Goal: Navigation & Orientation: Find specific page/section

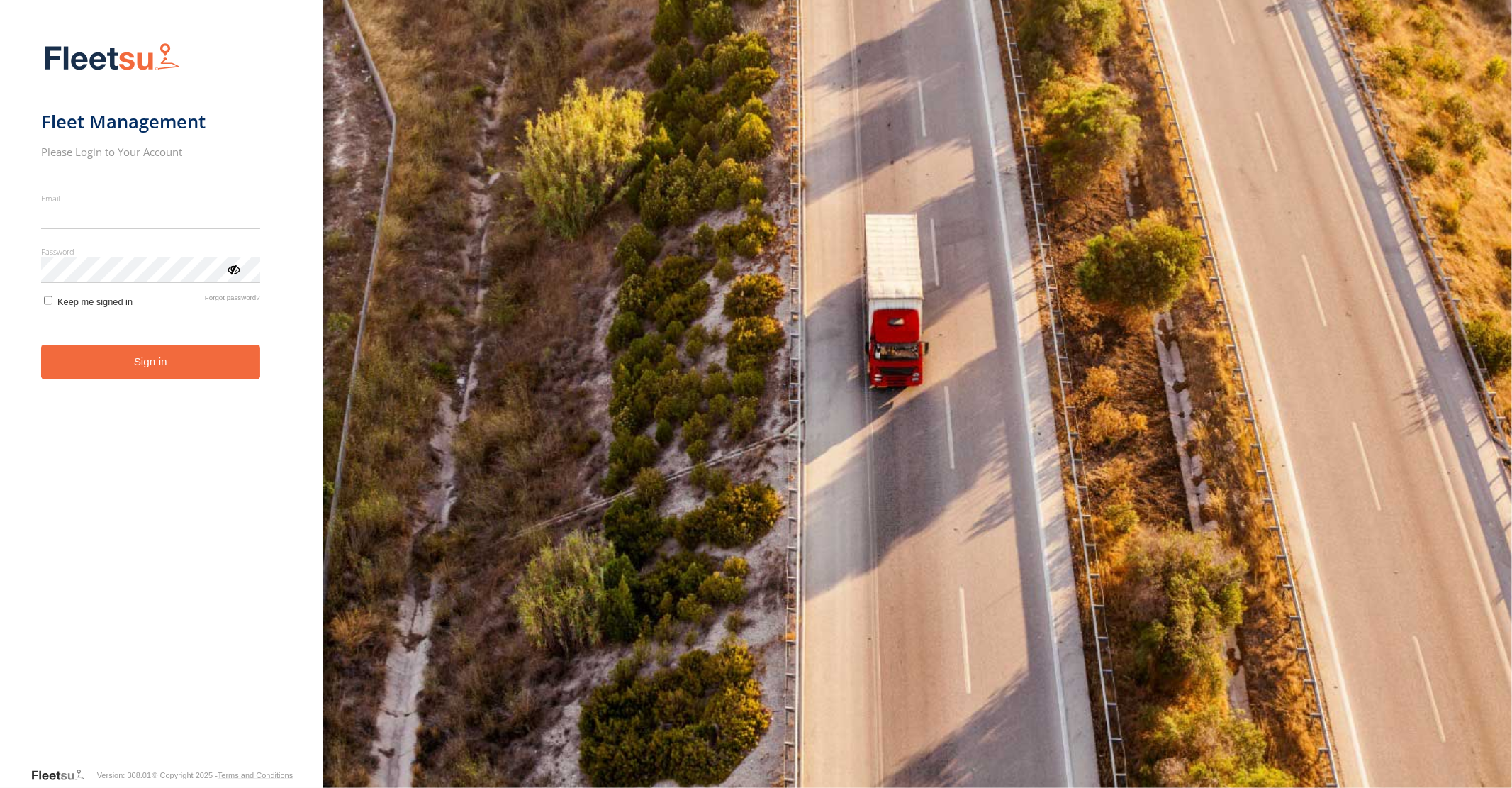
type input "**********"
click at [142, 372] on button "Sign in" at bounding box center [150, 362] width 219 height 35
click at [152, 353] on button "Sign in" at bounding box center [150, 362] width 219 height 35
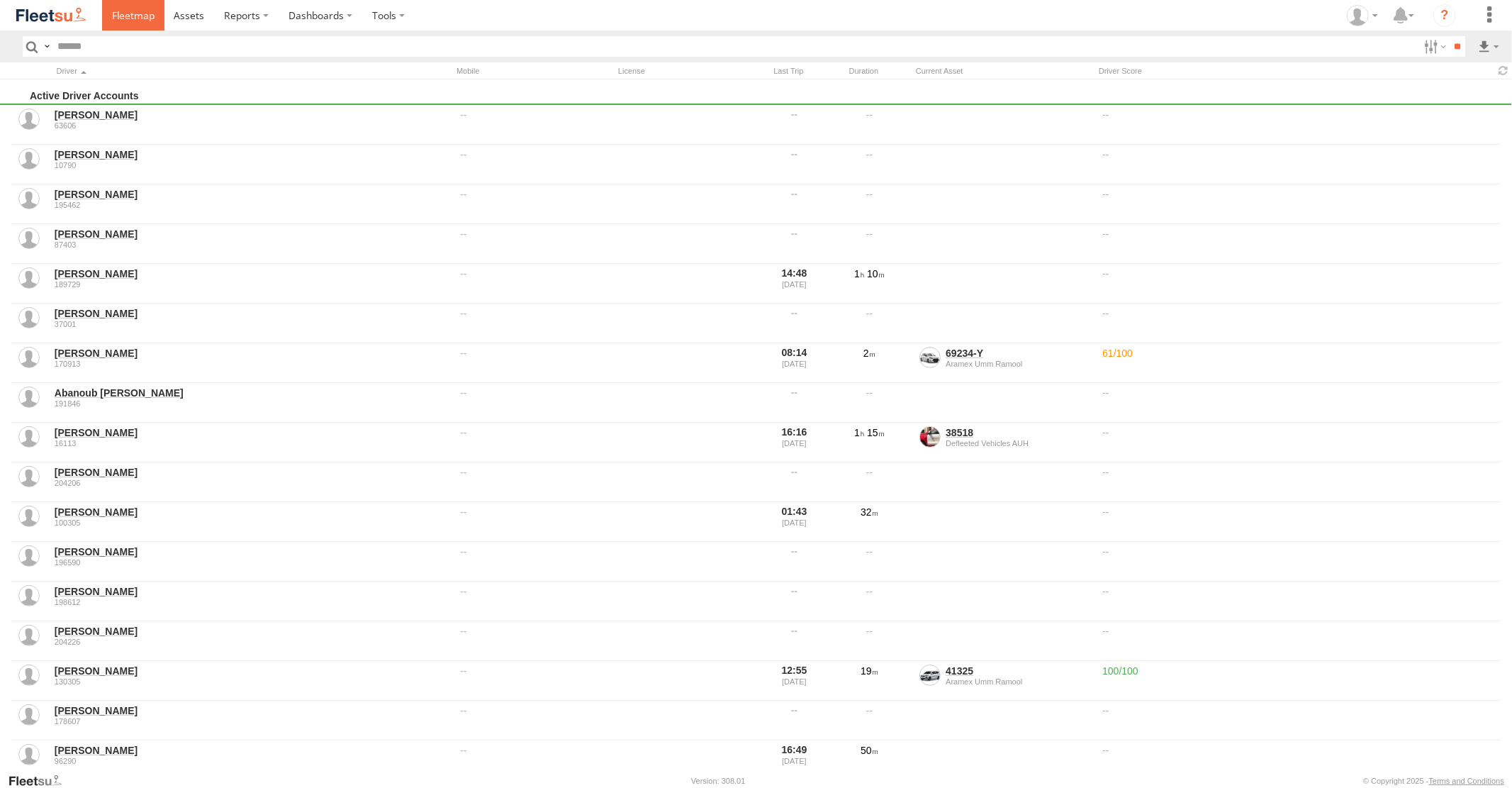
click at [137, 22] on span at bounding box center [133, 16] width 43 height 14
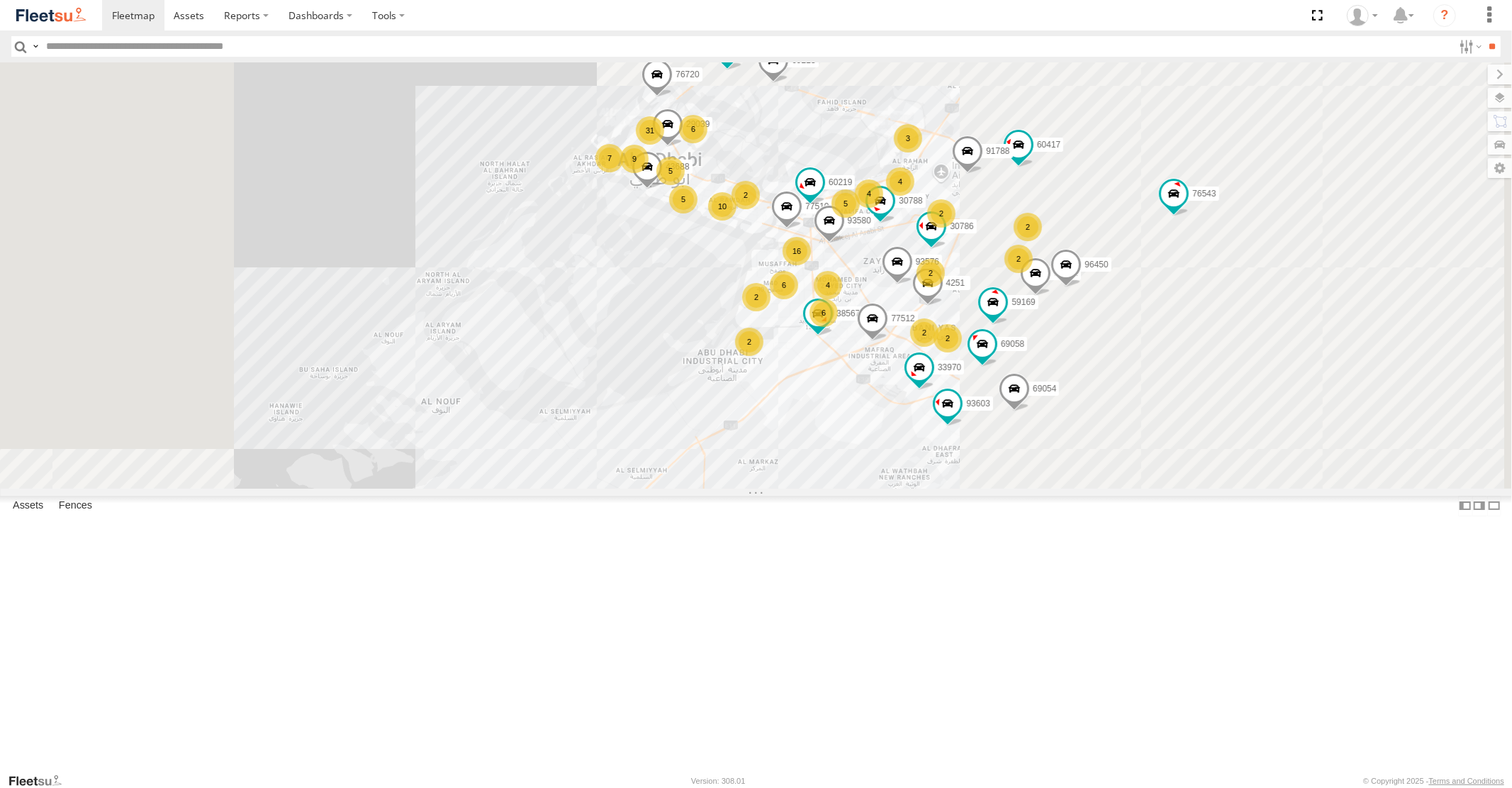
drag, startPoint x: 1133, startPoint y: 314, endPoint x: 1014, endPoint y: 445, distance: 177.0
click at [1015, 445] on div "30427 87841 96855 30426 93664 88129 93586-auh 93591 5 31 77510 9 16 2 7 4251 60…" at bounding box center [756, 275] width 1512 height 426
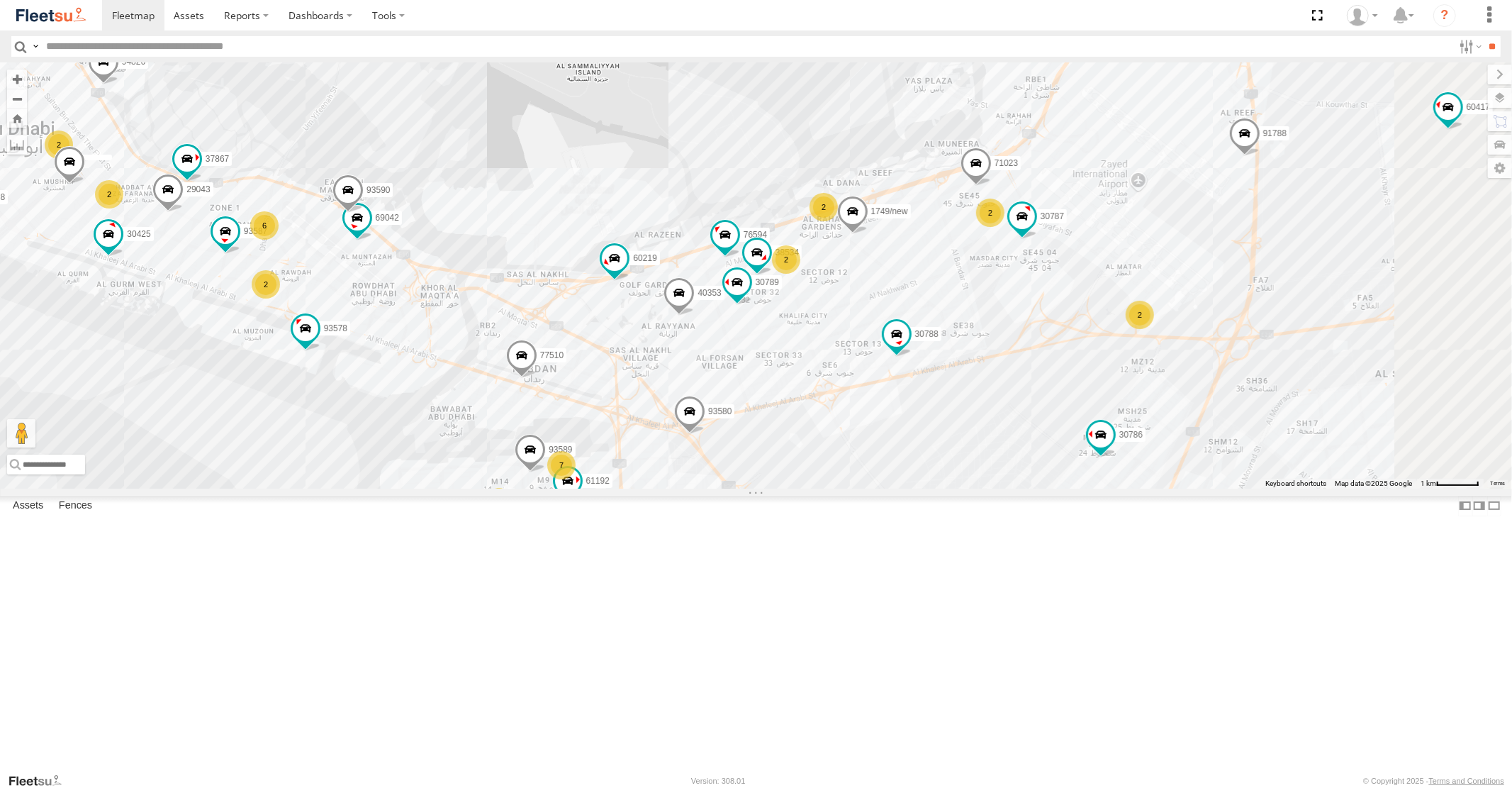
drag, startPoint x: 1123, startPoint y: 300, endPoint x: 1111, endPoint y: 224, distance: 76.9
click at [1092, 226] on div "30427 87841 96855 30426 93664 88129 93586-auh 93591 77510 4251 60417 33970 6905…" at bounding box center [756, 275] width 1512 height 426
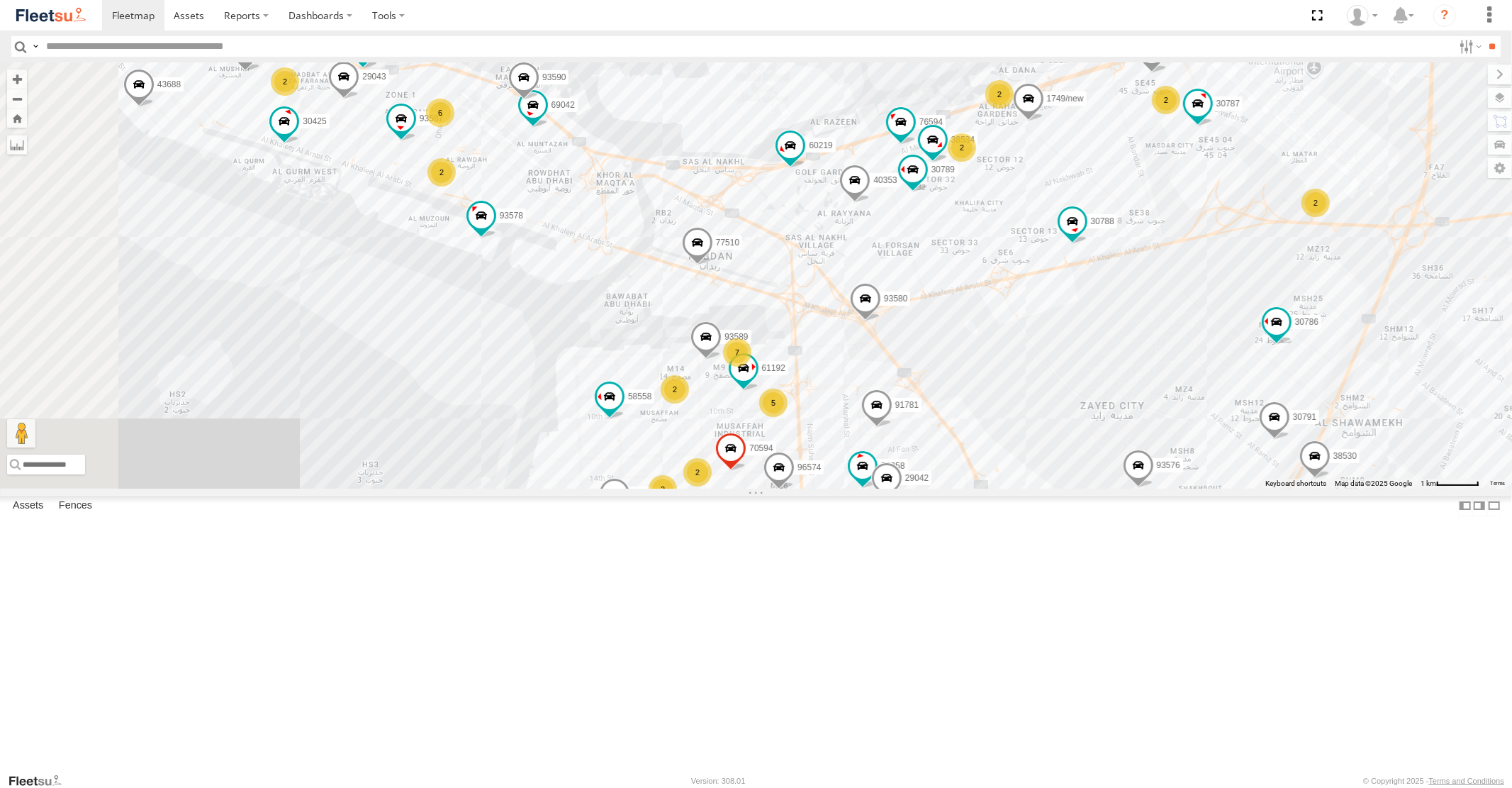
drag, startPoint x: 1002, startPoint y: 569, endPoint x: 1050, endPoint y: 430, distance: 147.1
click at [1033, 448] on div "30427 87841 96855 30426 93664 88129 93586-auh 93591 77510 4251 60417 33970 6905…" at bounding box center [756, 275] width 1512 height 426
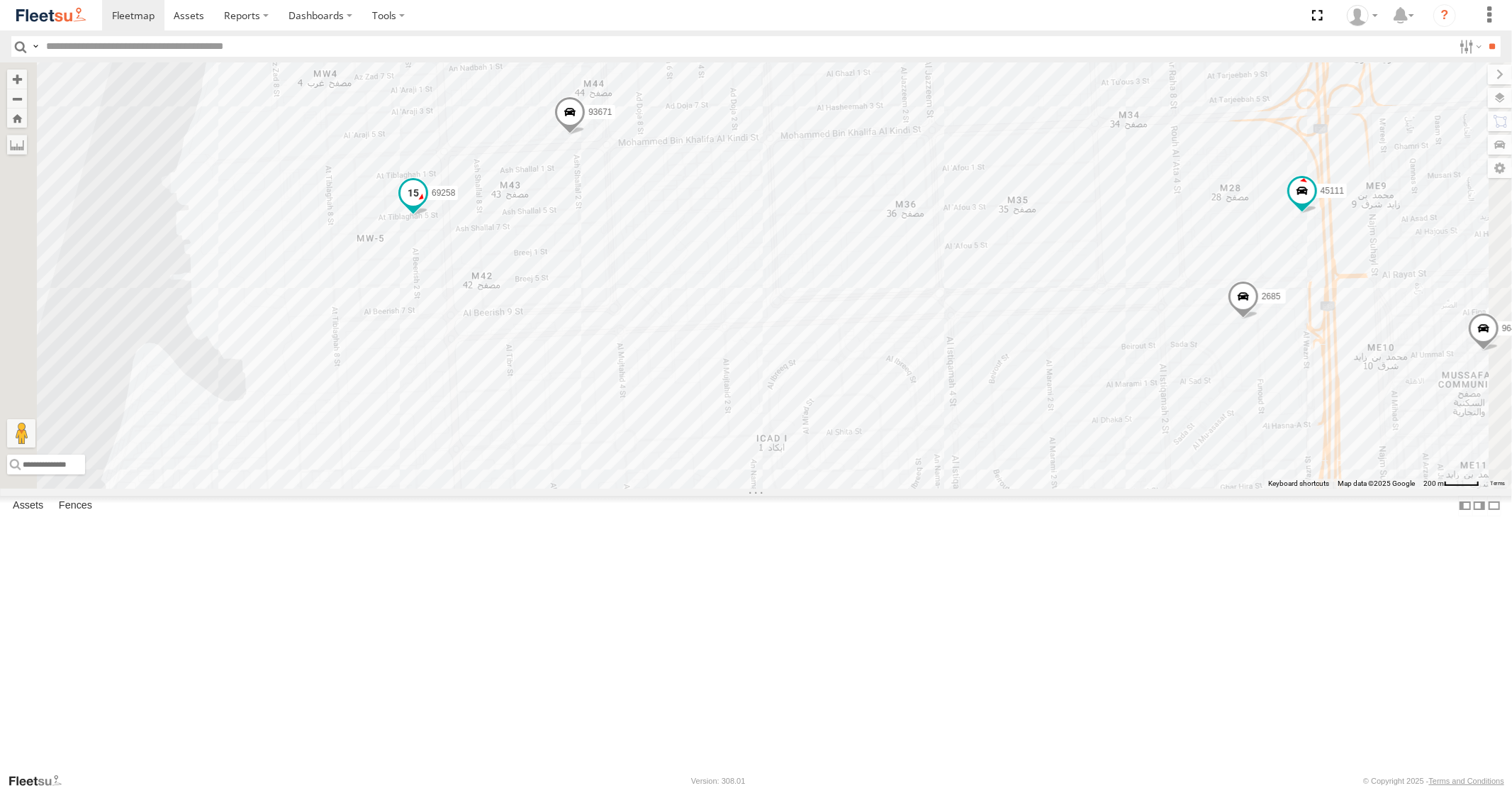
click at [426, 206] on span at bounding box center [413, 192] width 25 height 25
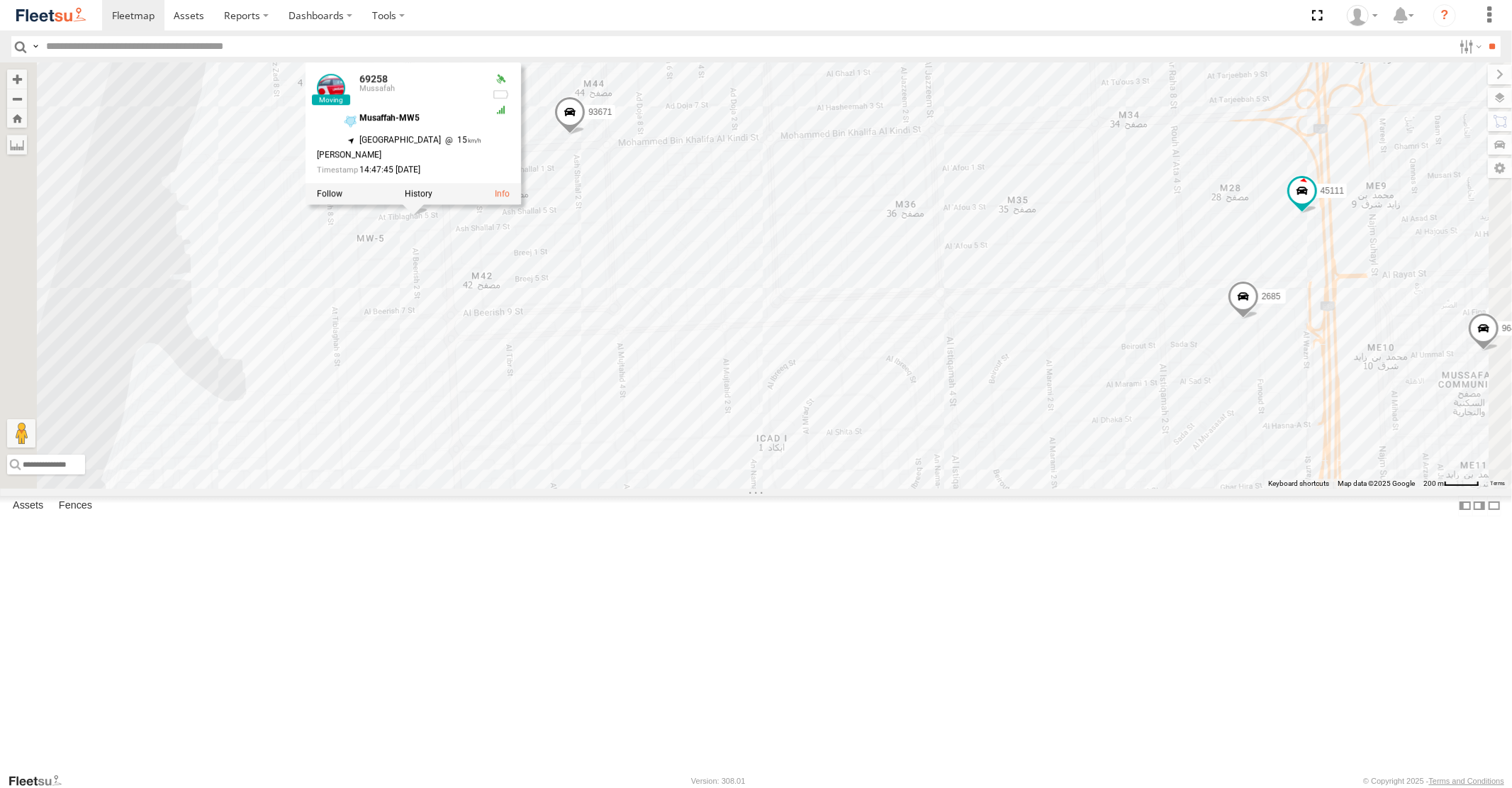
click at [586, 135] on span at bounding box center [570, 116] width 31 height 38
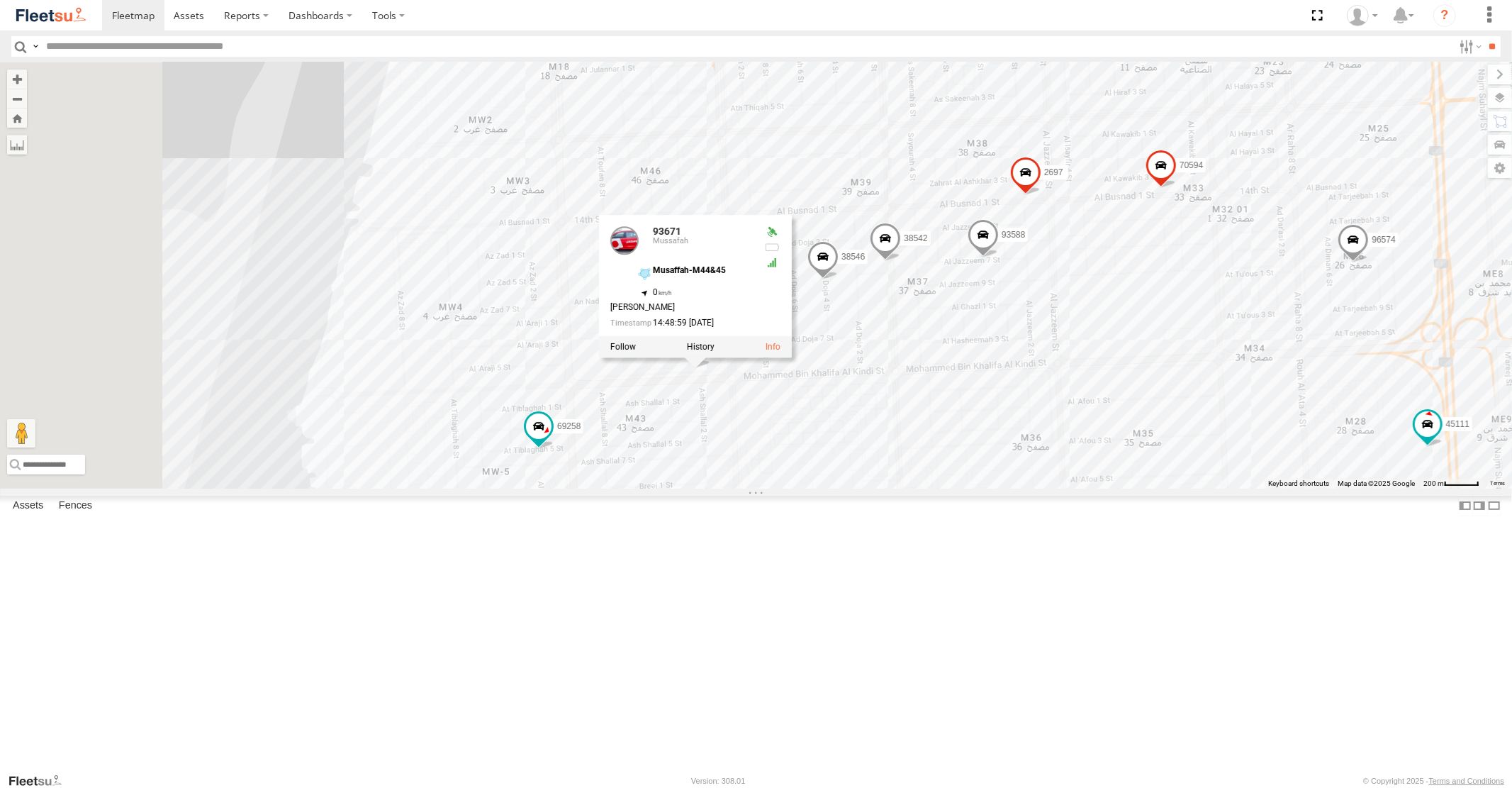
drag, startPoint x: 913, startPoint y: 203, endPoint x: 1060, endPoint y: 423, distance: 264.6
click at [1060, 423] on div "30427 87841 96855 30426 93664 88129 93586-auh 93591 77510 4251 60417 33970 6905…" at bounding box center [756, 275] width 1512 height 426
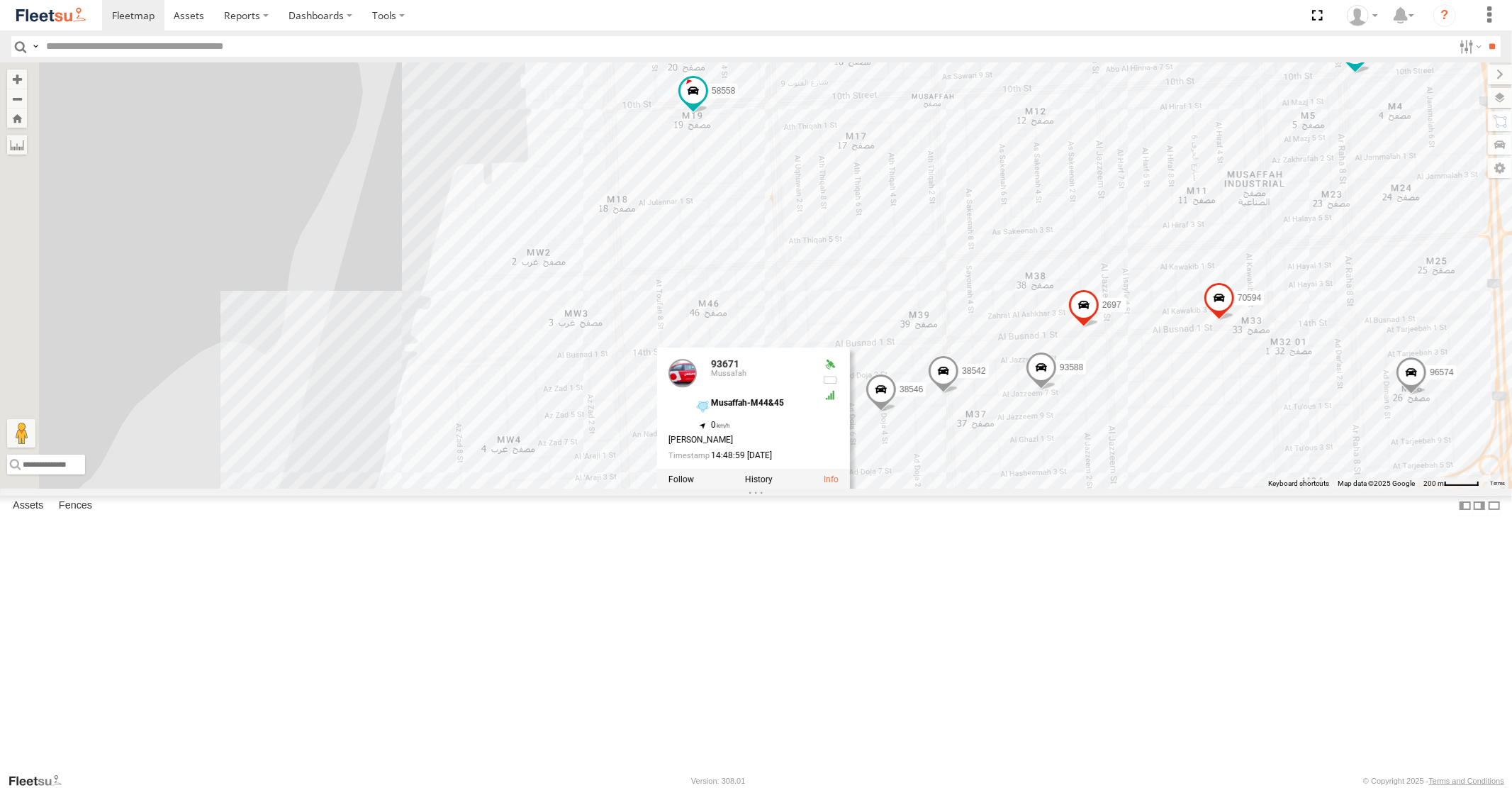
drag, startPoint x: 927, startPoint y: 224, endPoint x: 946, endPoint y: 400, distance: 177.0
click at [946, 400] on div "30427 87841 96855 30426 93664 88129 93586-auh 93591 77510 4251 60417 33970 6905…" at bounding box center [756, 275] width 1512 height 426
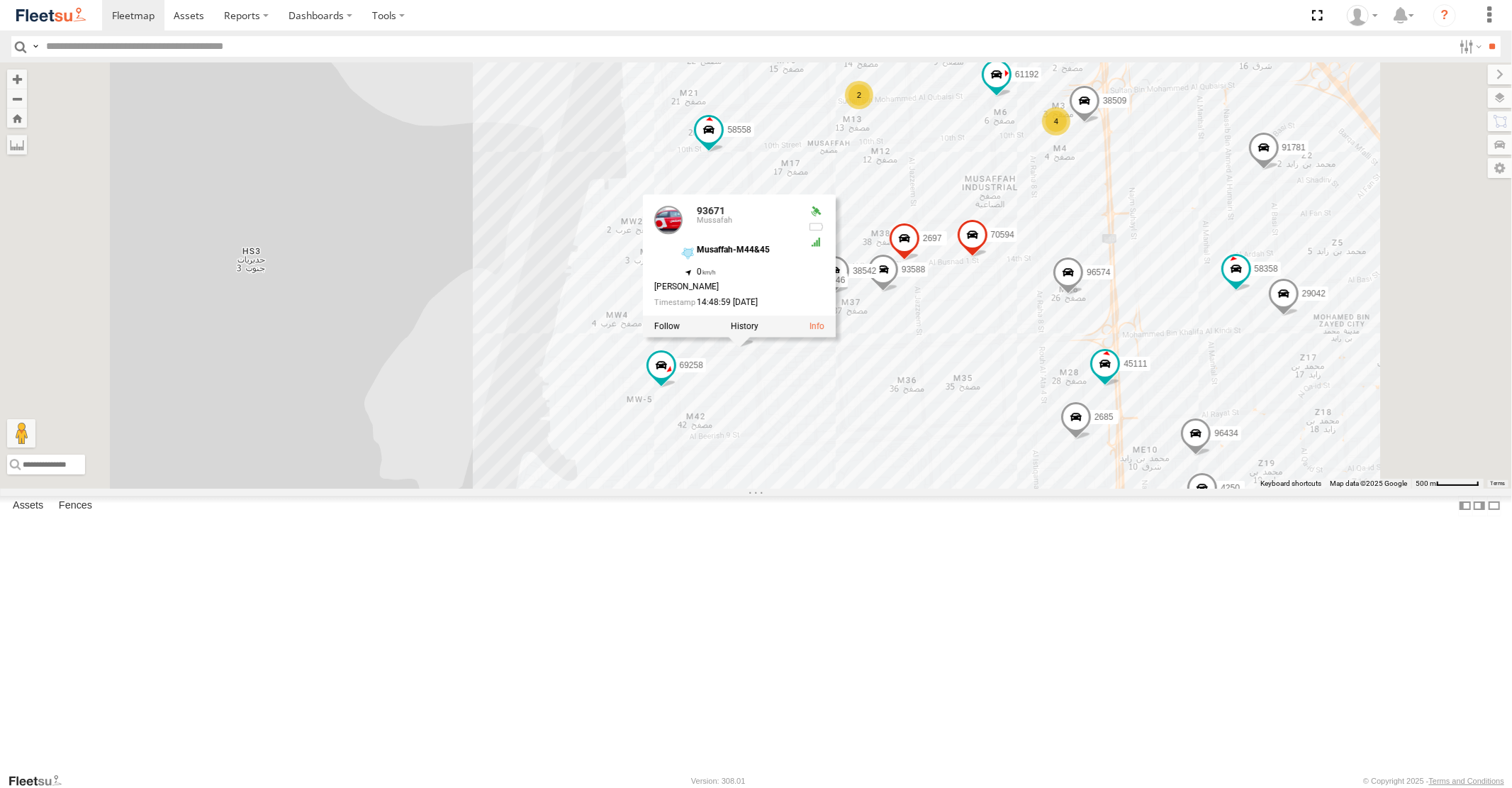
click at [570, 600] on span at bounding box center [555, 581] width 31 height 38
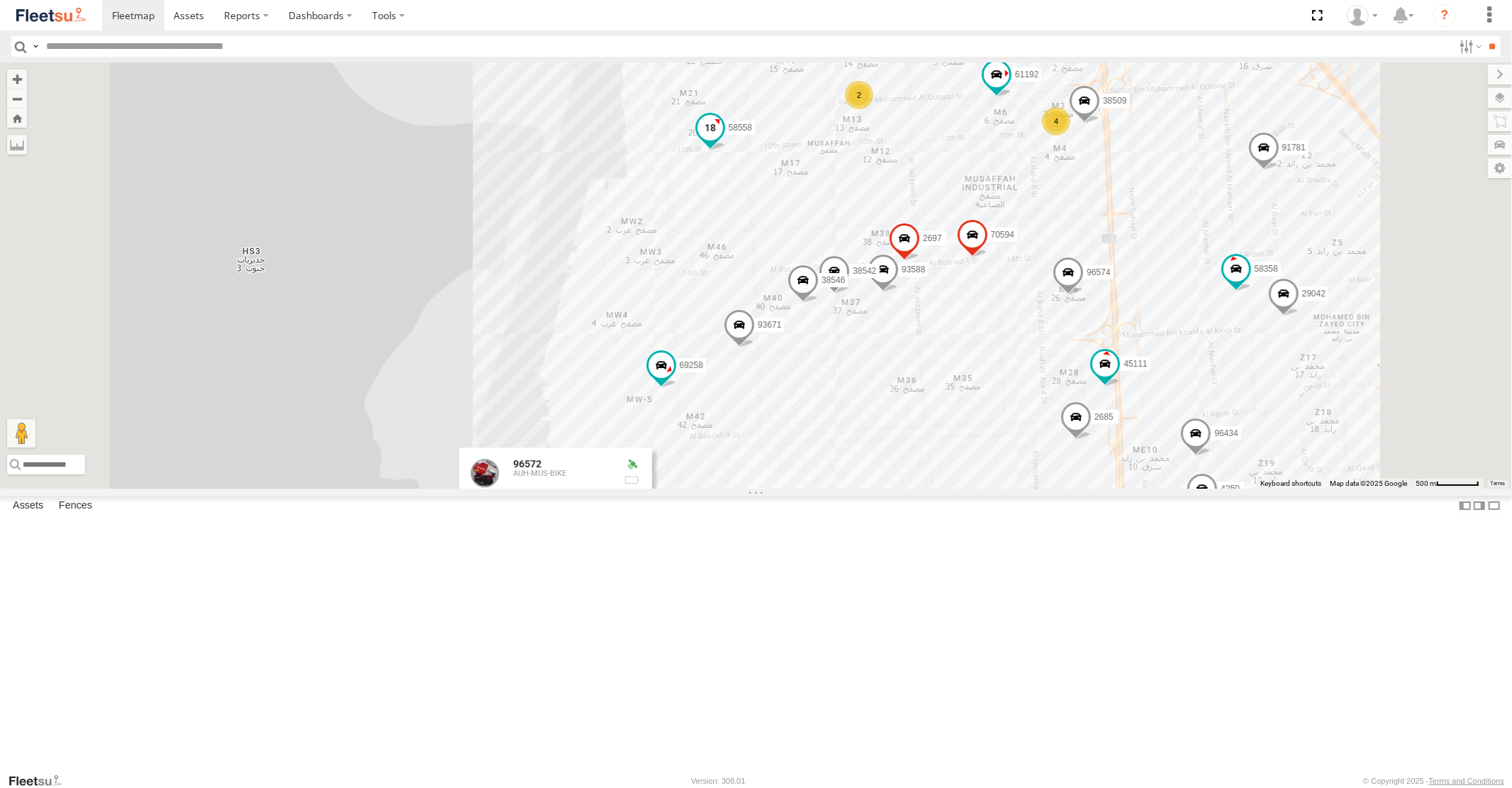
click at [722, 141] on span at bounding box center [709, 128] width 25 height 25
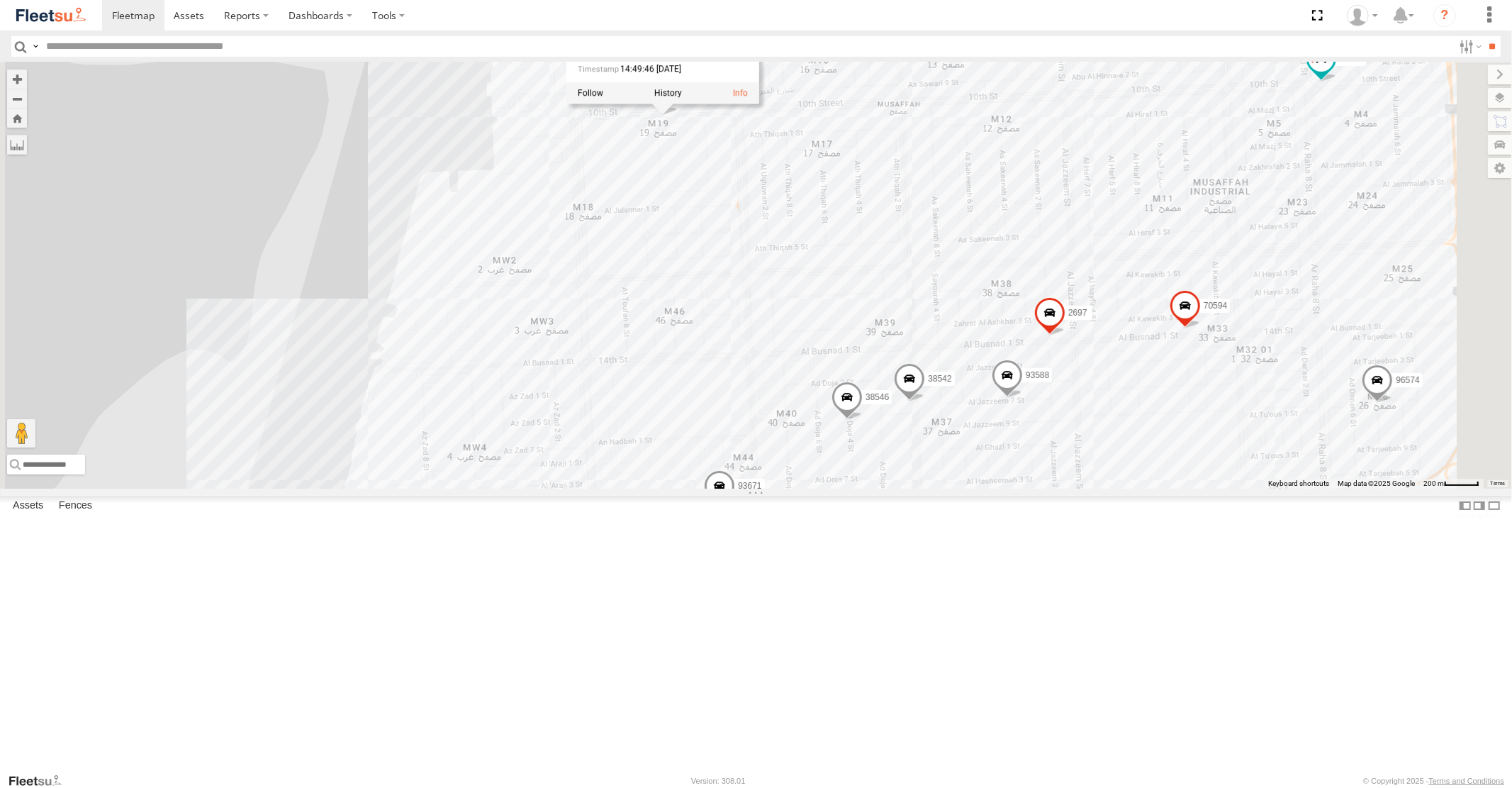
drag, startPoint x: 856, startPoint y: 315, endPoint x: 712, endPoint y: 237, distance: 163.8
click at [762, 257] on div "30427 87841 96855 30426 93664 88129 93586-auh 93591 77510 4251 60417 33970 6905…" at bounding box center [756, 275] width 1512 height 426
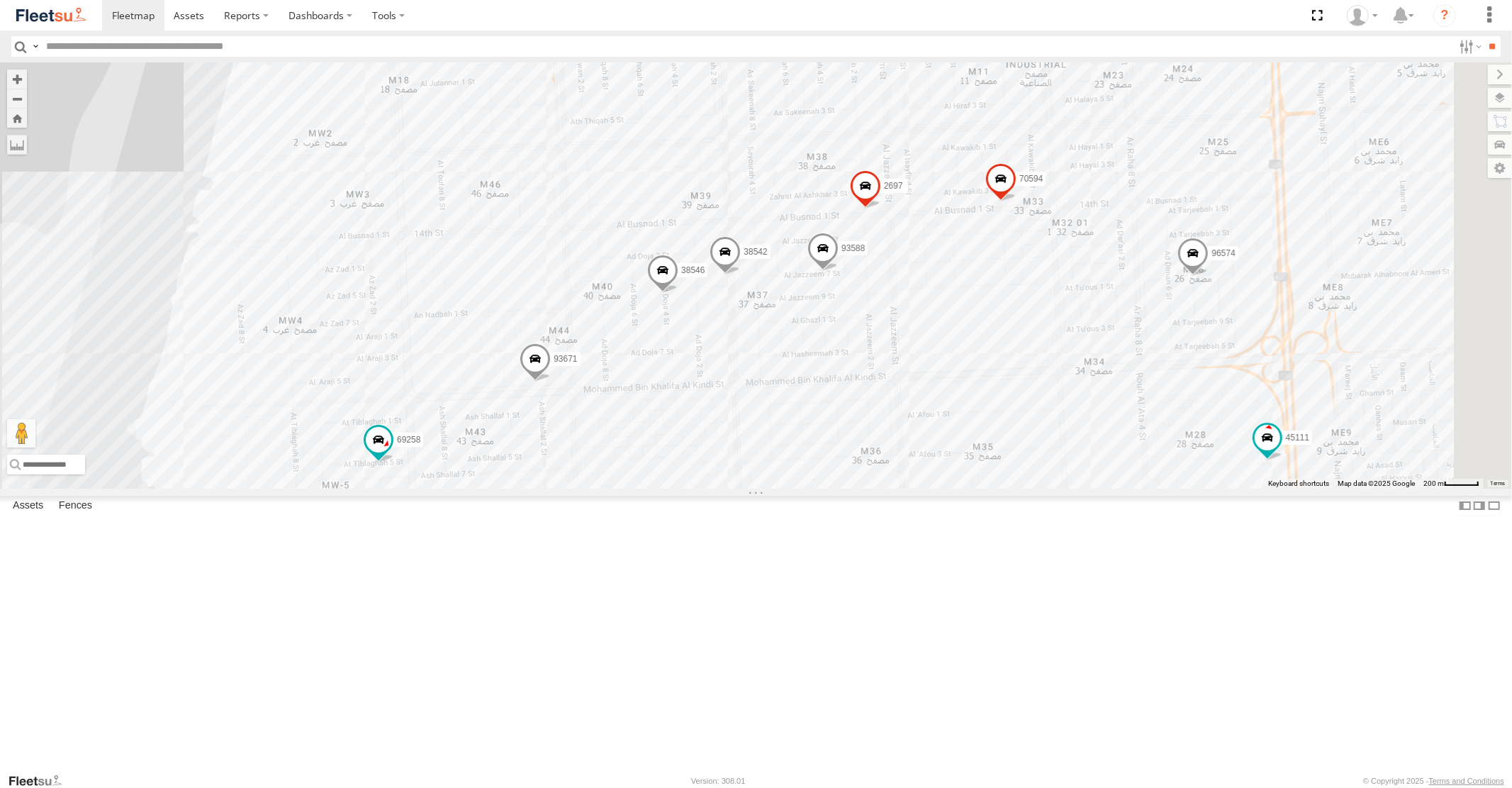
click at [678, 292] on span at bounding box center [663, 273] width 31 height 38
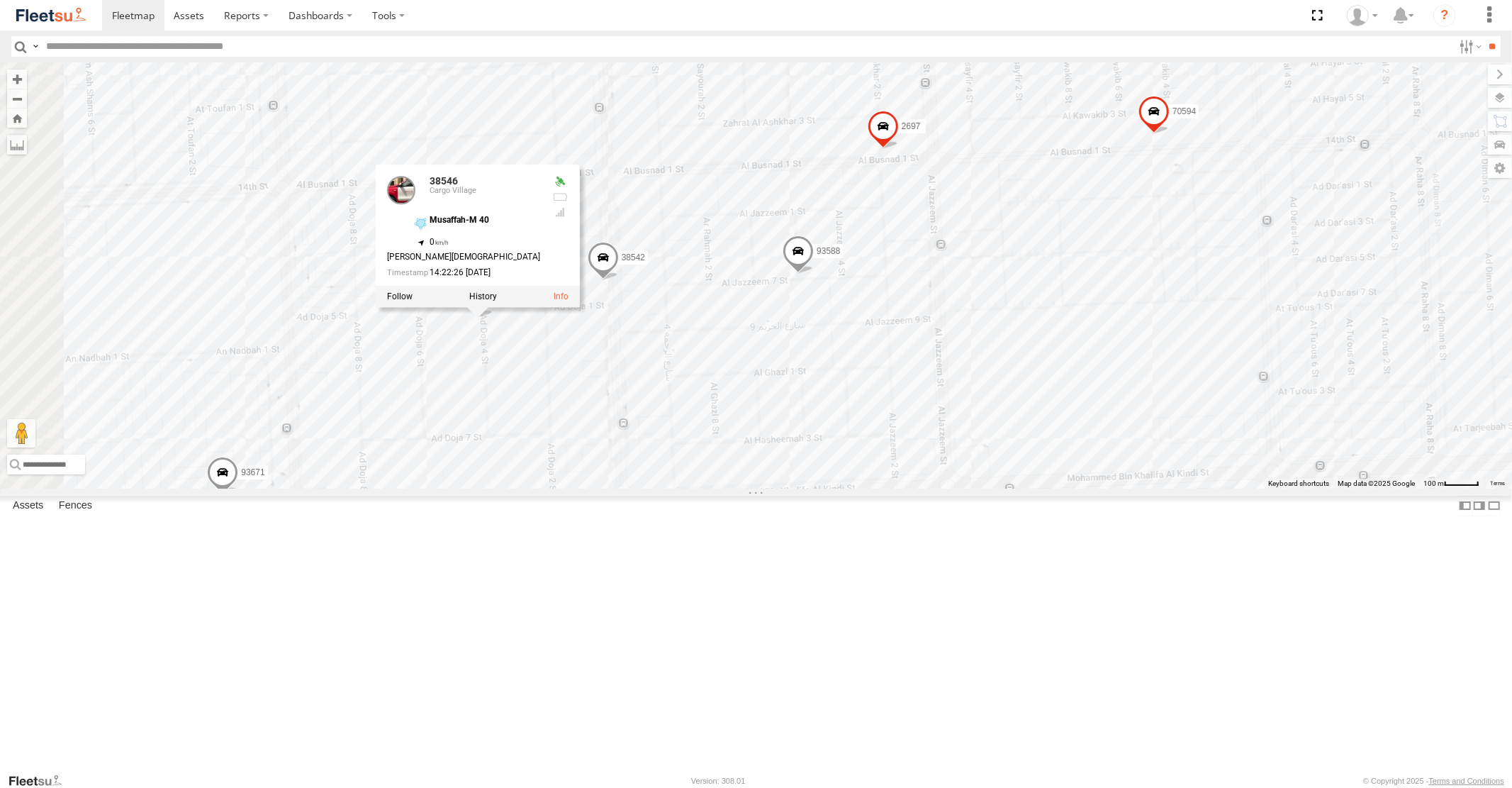
click at [618, 281] on span at bounding box center [602, 261] width 31 height 38
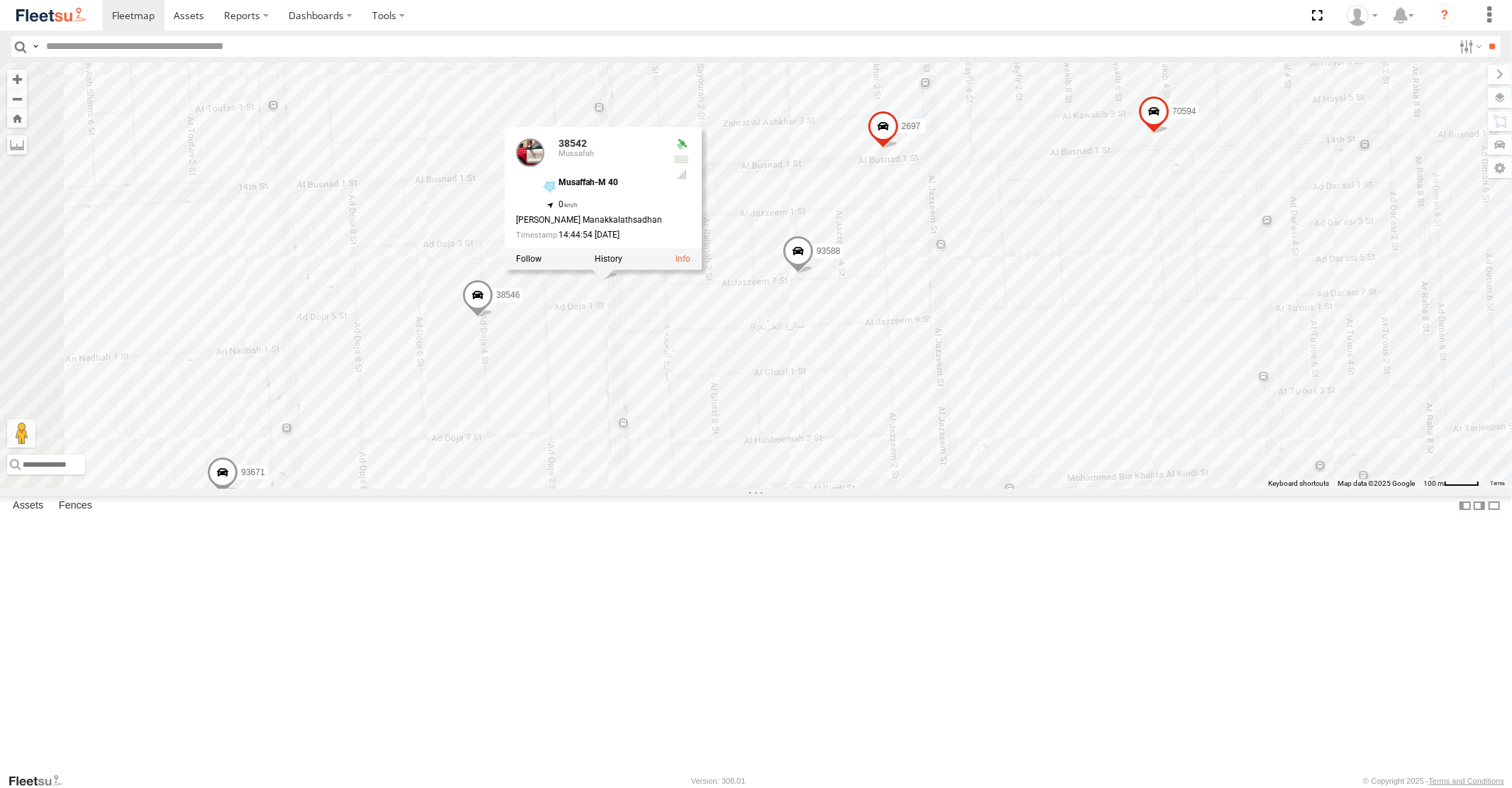
click at [814, 274] on span at bounding box center [798, 255] width 31 height 38
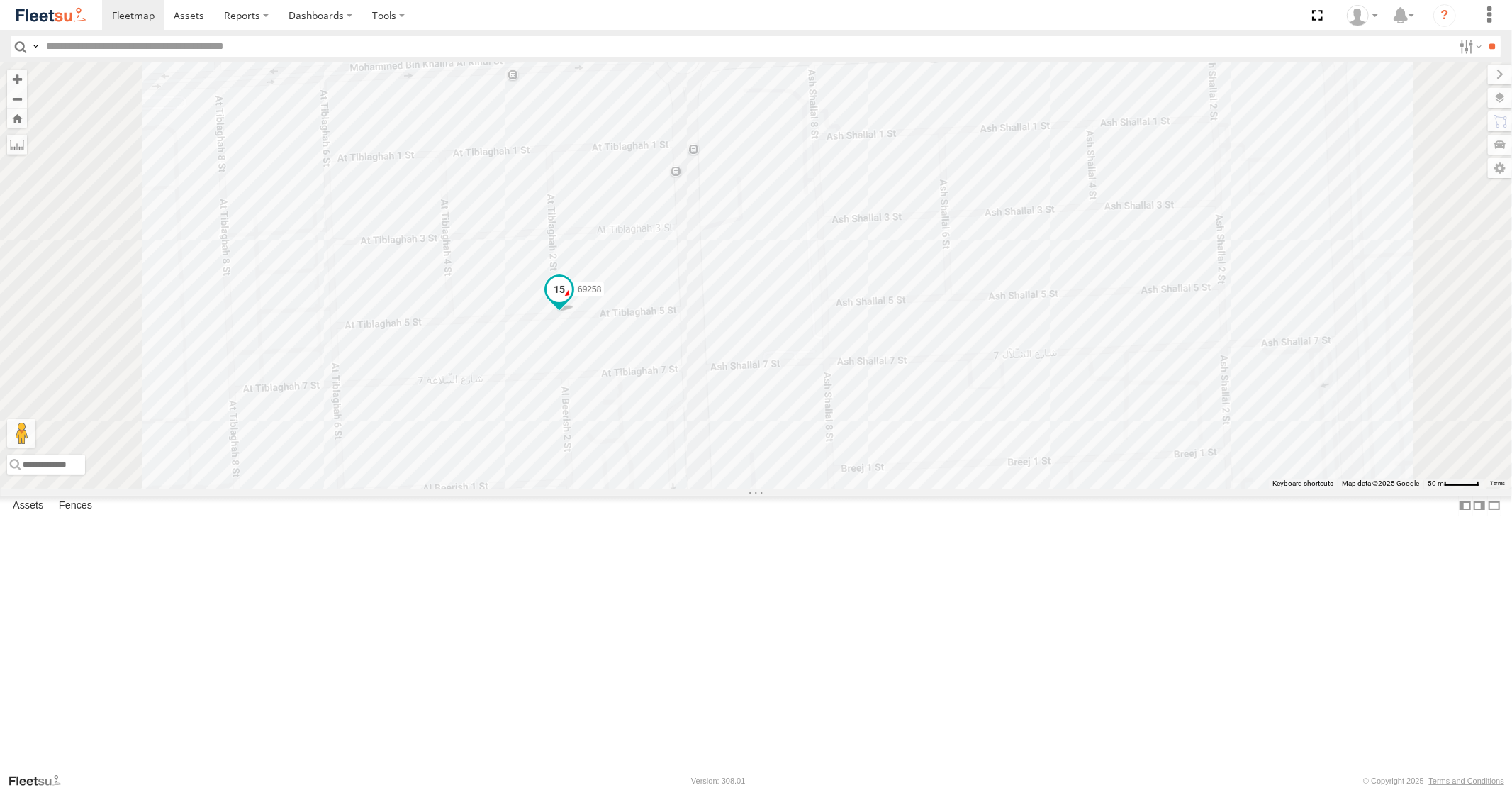
click at [571, 303] on span at bounding box center [559, 290] width 25 height 25
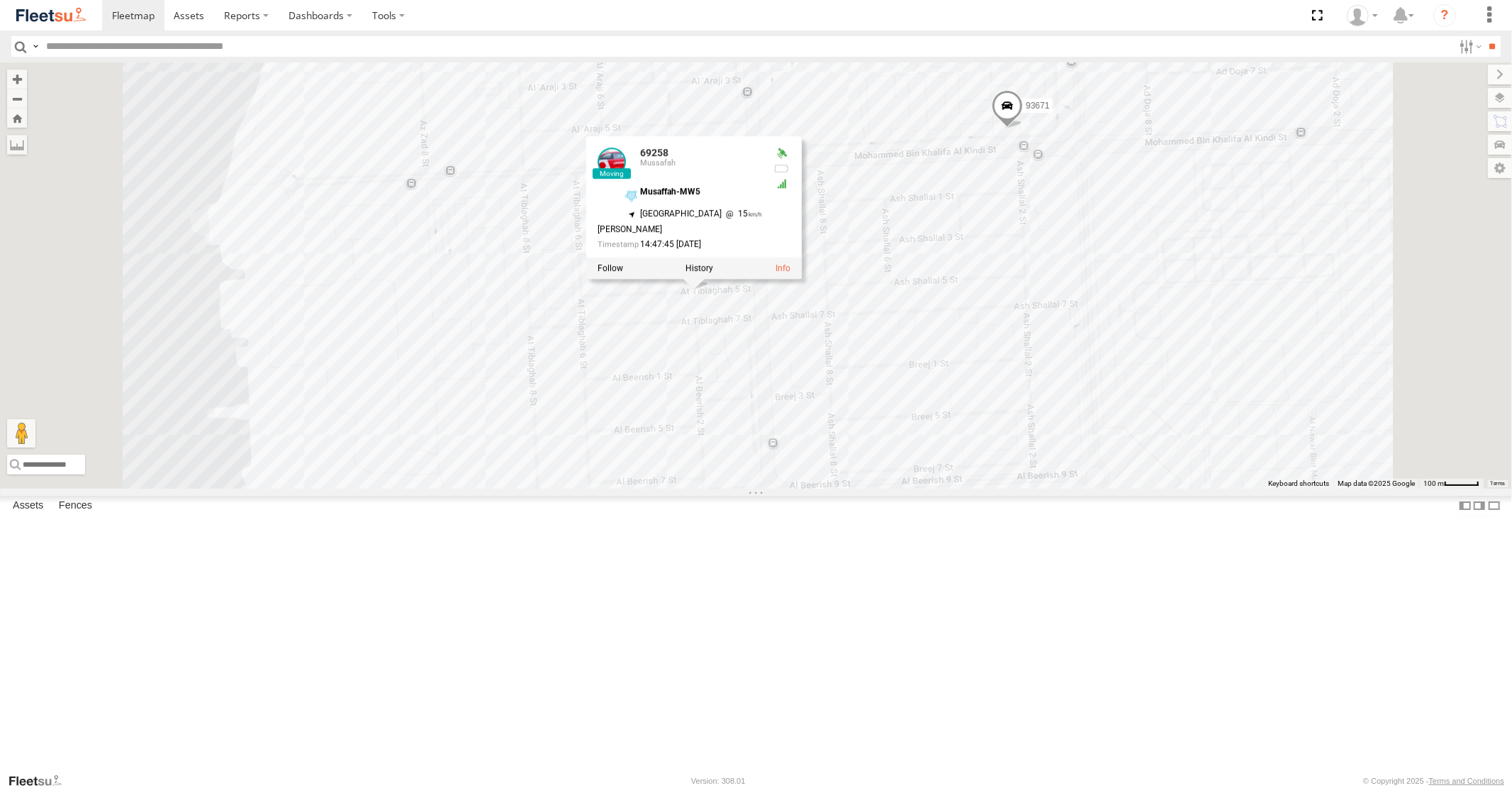
click at [1032, 319] on div "30427 87841 96855 30426 93664 88129 93586-auh 93591 77510 4251 60417 33970 6905…" at bounding box center [756, 275] width 1512 height 426
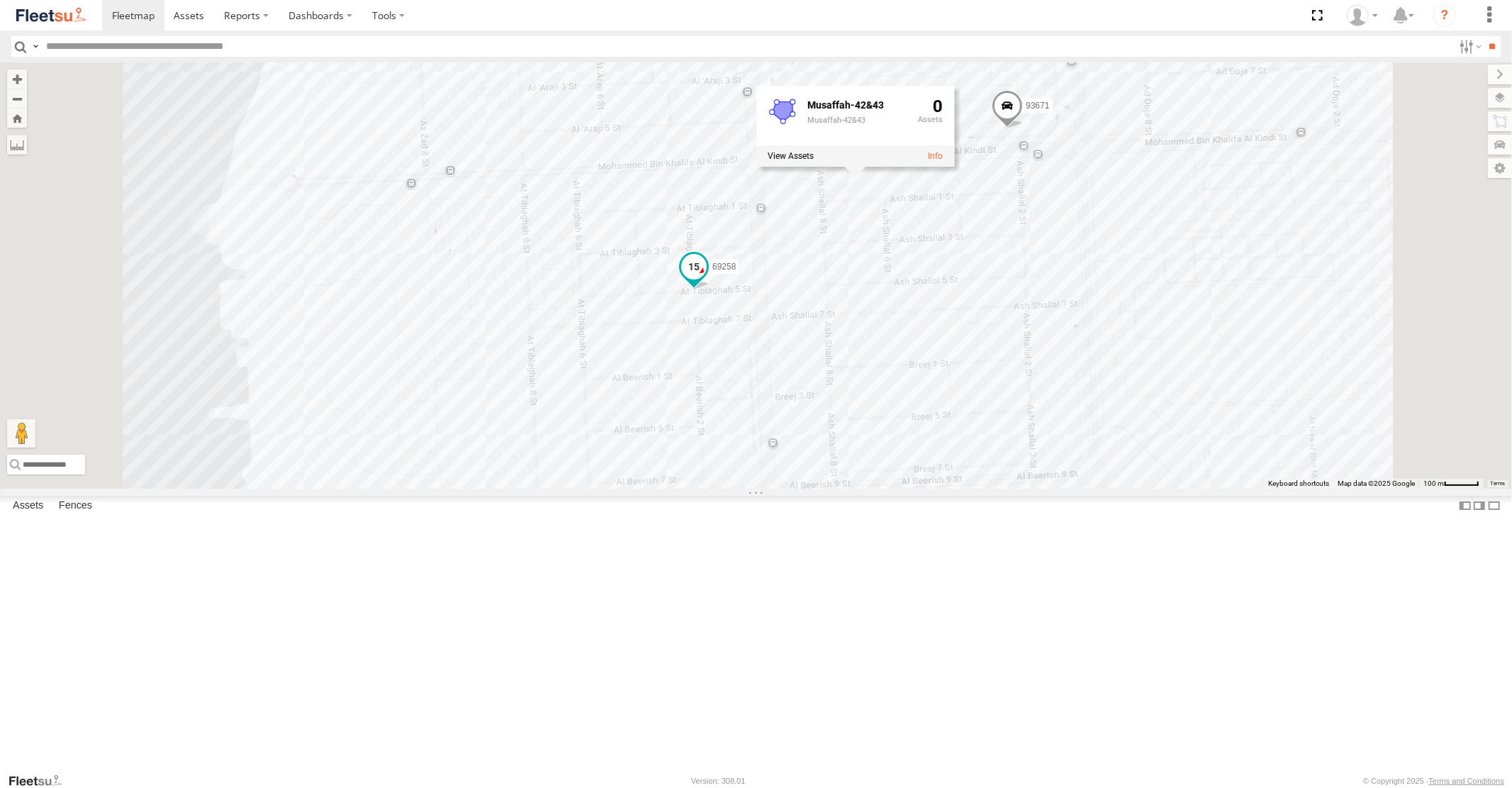
click at [706, 280] on span at bounding box center [694, 267] width 25 height 25
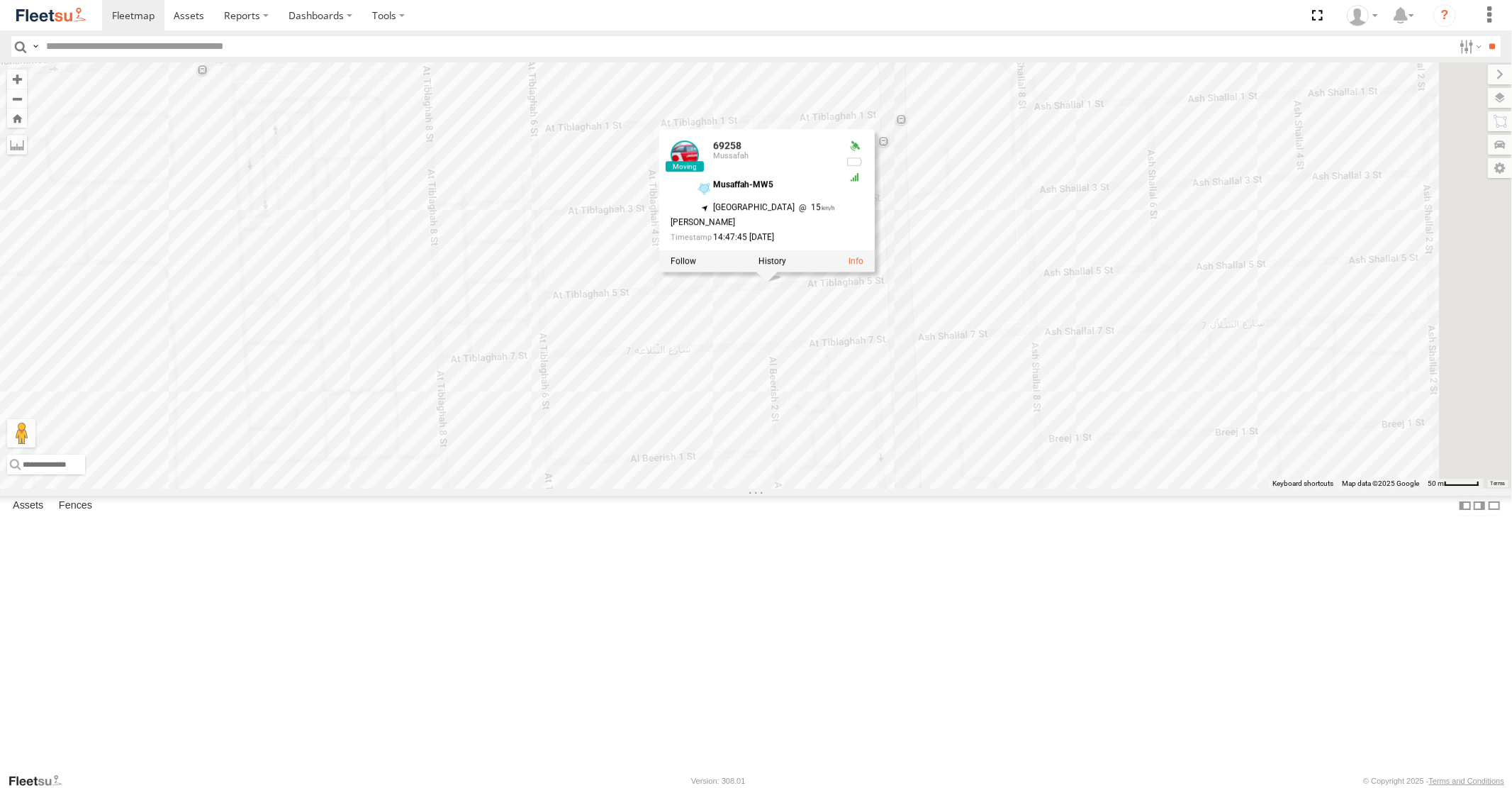
drag, startPoint x: 526, startPoint y: 337, endPoint x: 508, endPoint y: 319, distance: 25.5
click at [546, 324] on div "30427 87841 96855 30426 93664 88129 93586-auh 93591 77510 4251 60417 33970 6905…" at bounding box center [756, 275] width 1512 height 426
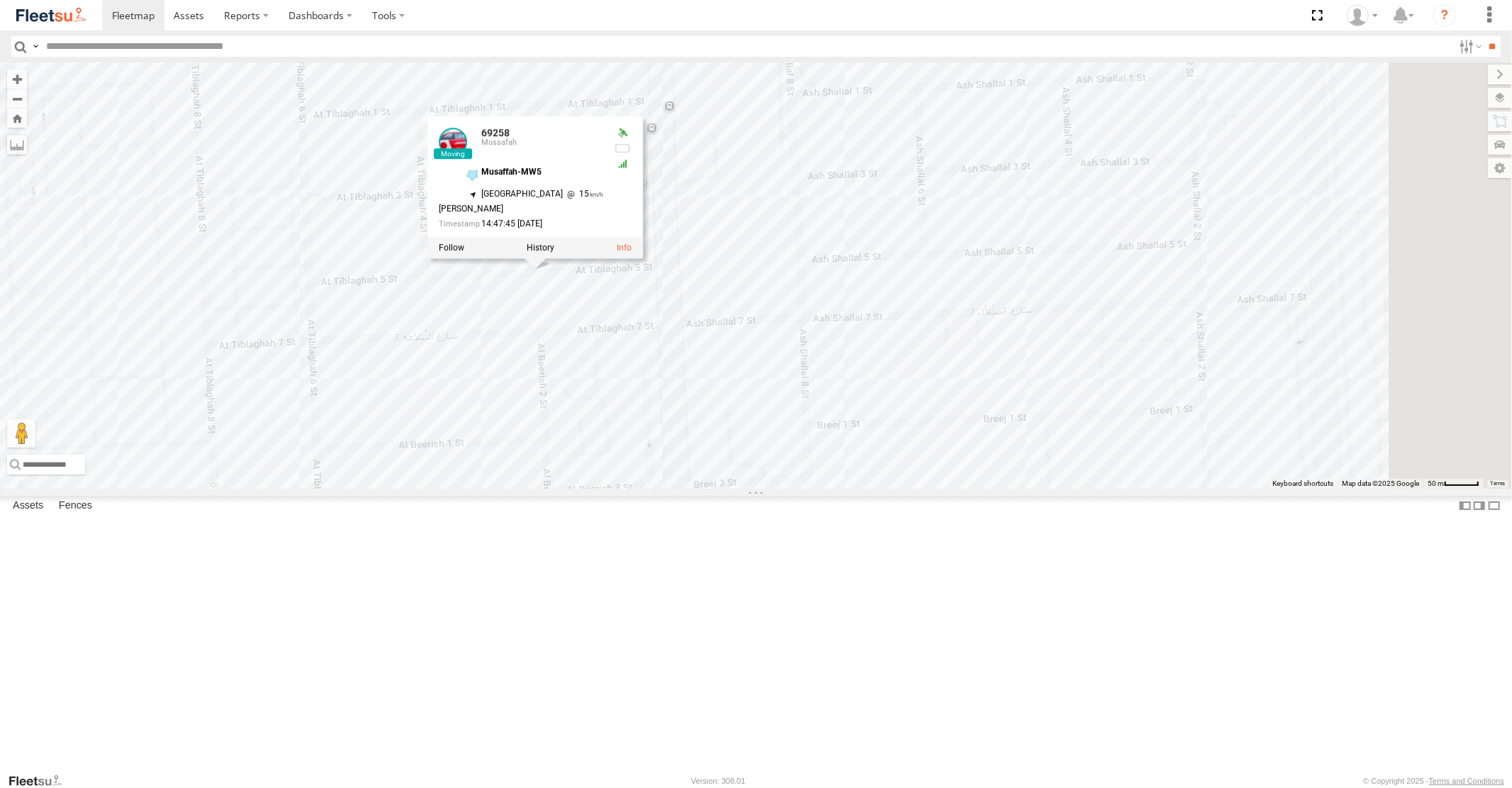
drag, startPoint x: 1019, startPoint y: 415, endPoint x: 977, endPoint y: 462, distance: 63.0
click at [981, 458] on div "30427 87841 96855 30426 93664 88129 93586-auh 93591 77510 4251 60417 33970 6905…" at bounding box center [756, 275] width 1512 height 426
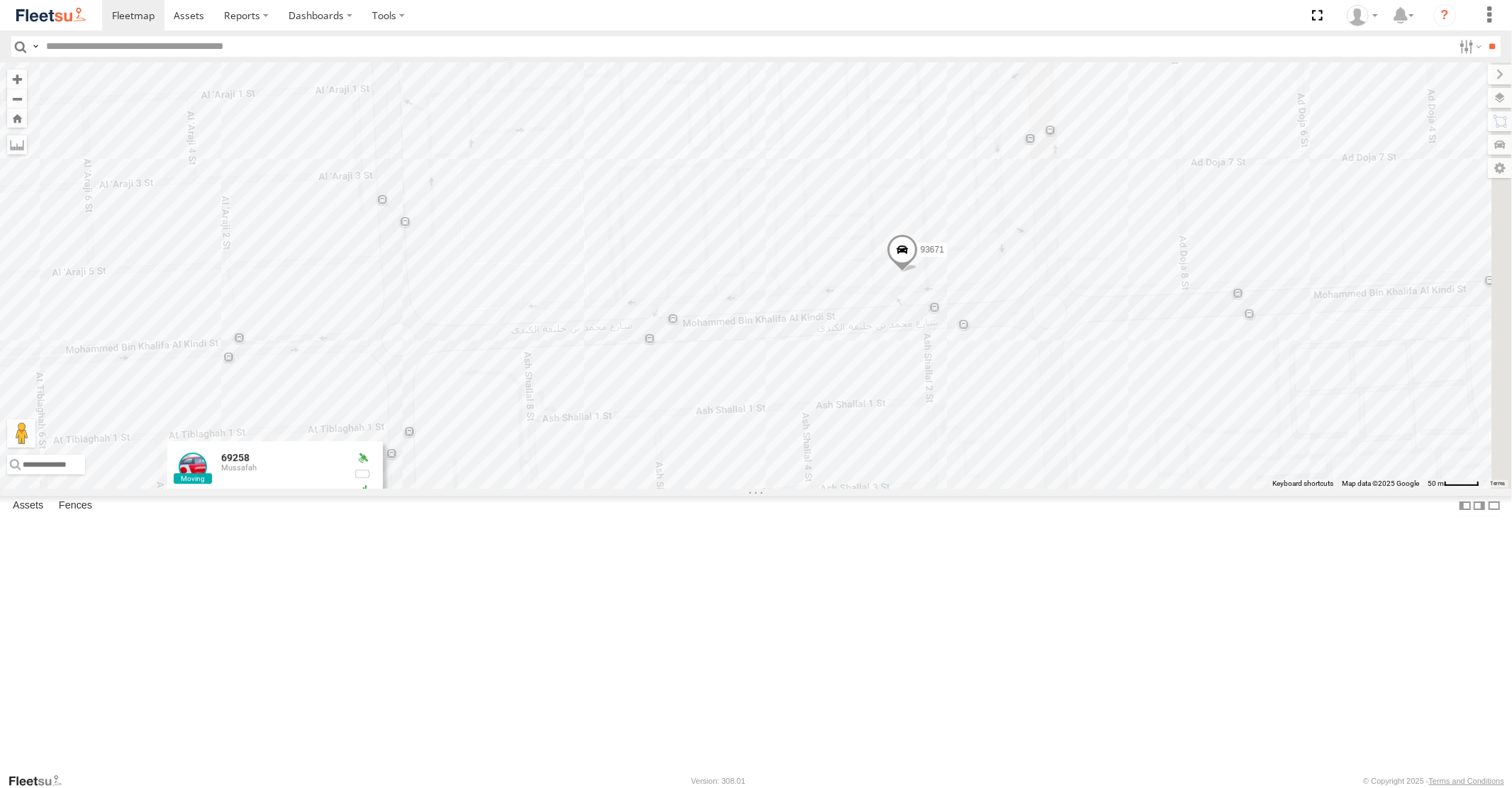
click at [917, 273] on span at bounding box center [902, 253] width 31 height 38
